Goal: Task Accomplishment & Management: Manage account settings

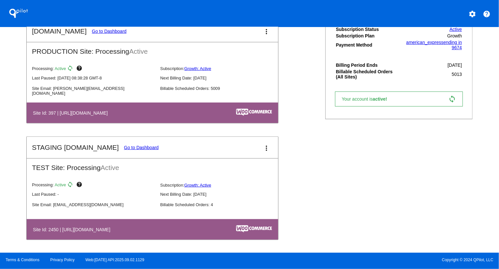
scroll to position [114, 0]
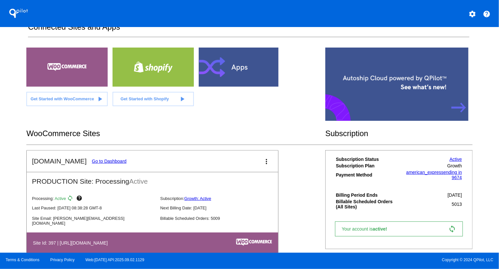
click at [99, 159] on link "Go to Dashboard" at bounding box center [109, 160] width 35 height 5
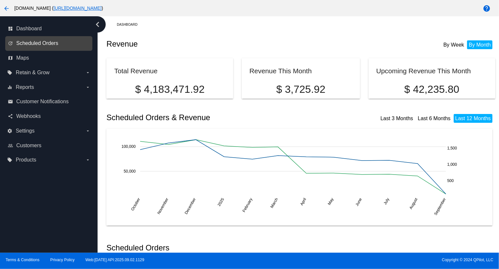
click at [33, 45] on span "Scheduled Orders" at bounding box center [37, 43] width 42 height 6
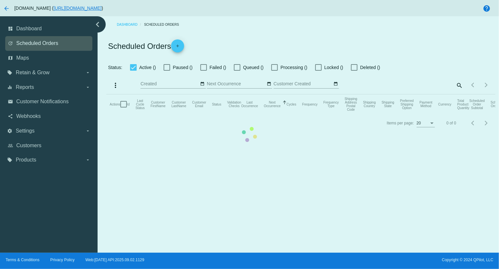
checkbox input "true"
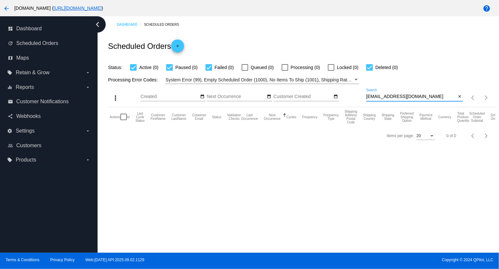
drag, startPoint x: 424, startPoint y: 96, endPoint x: 359, endPoint y: 96, distance: 65.7
click at [359, 96] on div "more_vert Sep Jan Feb Mar [DATE]" at bounding box center [300, 95] width 389 height 23
paste input "robisonc677"
drag, startPoint x: 429, startPoint y: 96, endPoint x: 359, endPoint y: 95, distance: 70.0
click at [359, 95] on div "more_vert Sep Jan Feb Mar [DATE]" at bounding box center [300, 95] width 389 height 23
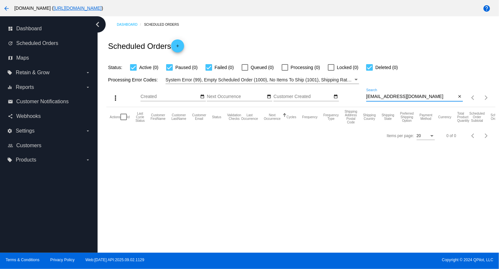
paste input "[PERSON_NAME]"
type input "[PERSON_NAME]"
